Goal: Navigation & Orientation: Find specific page/section

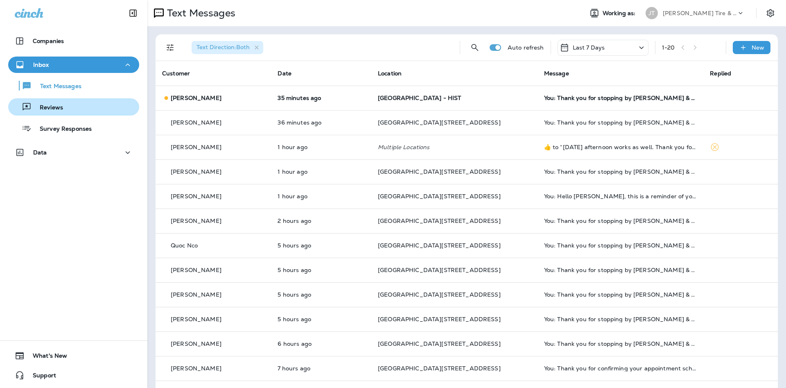
click at [98, 115] on button "Reviews" at bounding box center [73, 106] width 131 height 17
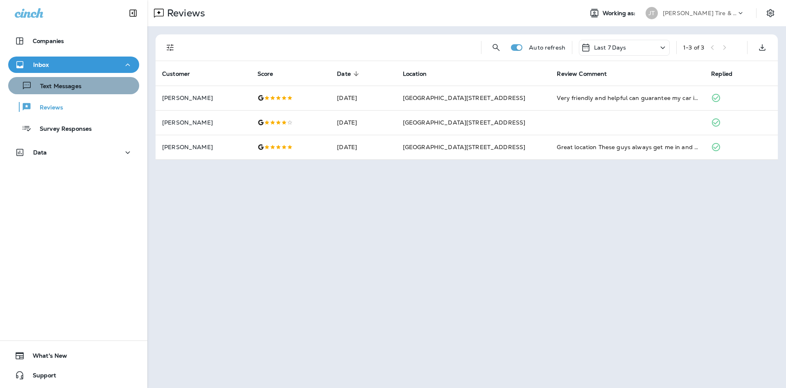
click at [94, 81] on div "Text Messages" at bounding box center [73, 85] width 125 height 12
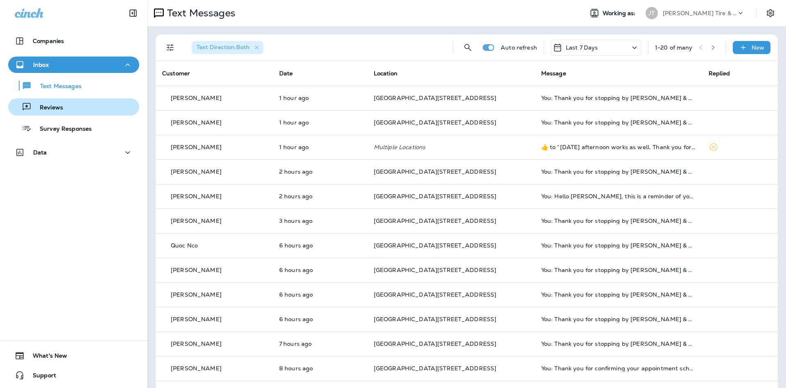
click at [111, 109] on div "Reviews" at bounding box center [73, 107] width 125 height 12
